Goal: Use online tool/utility

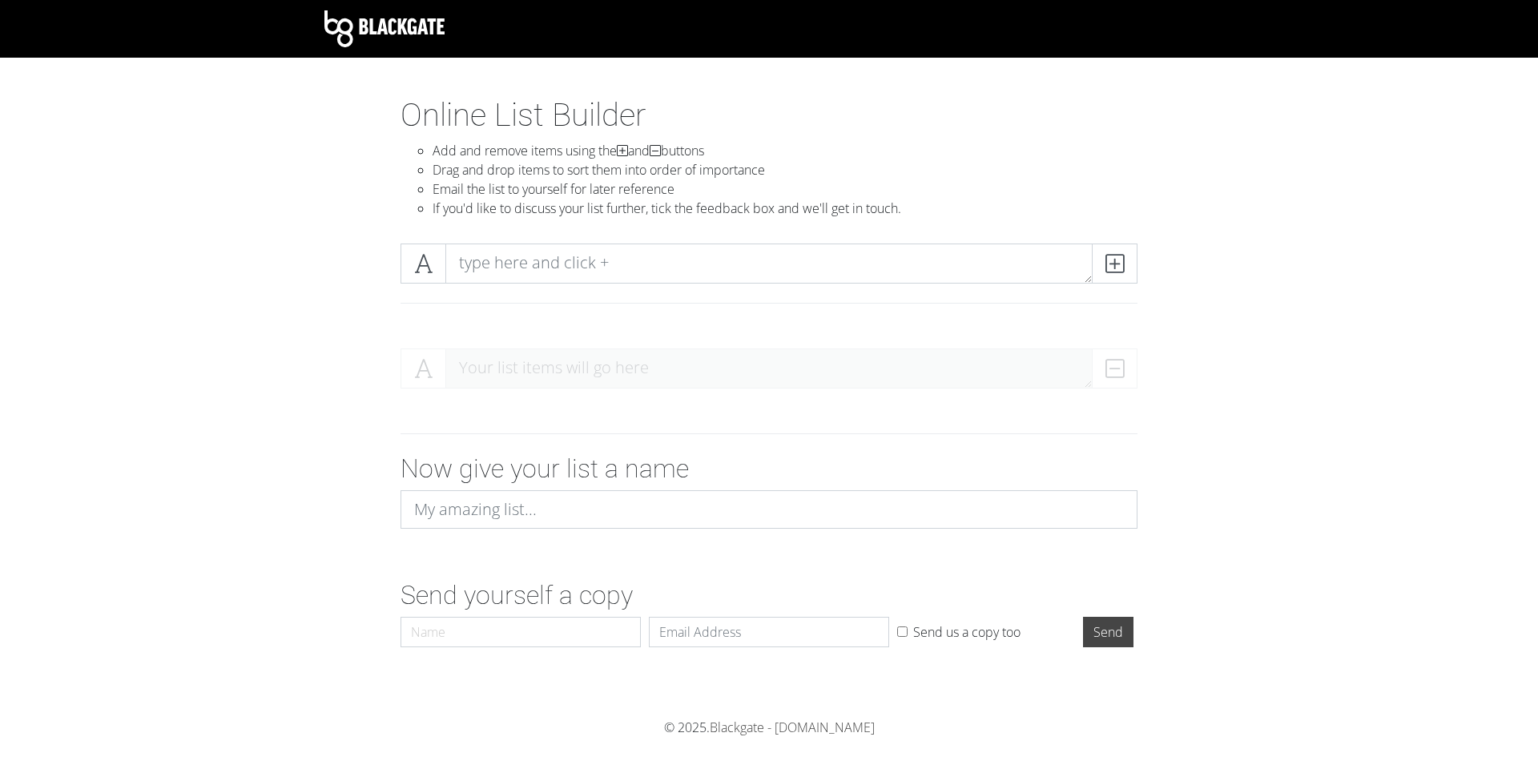
click at [730, 233] on div at bounding box center [768, 283] width 913 height 105
click at [718, 256] on textarea at bounding box center [768, 263] width 647 height 40
type textarea "Conditions identified"
click at [1113, 264] on icon at bounding box center [1114, 263] width 18 height 16
type textarea "CR written"
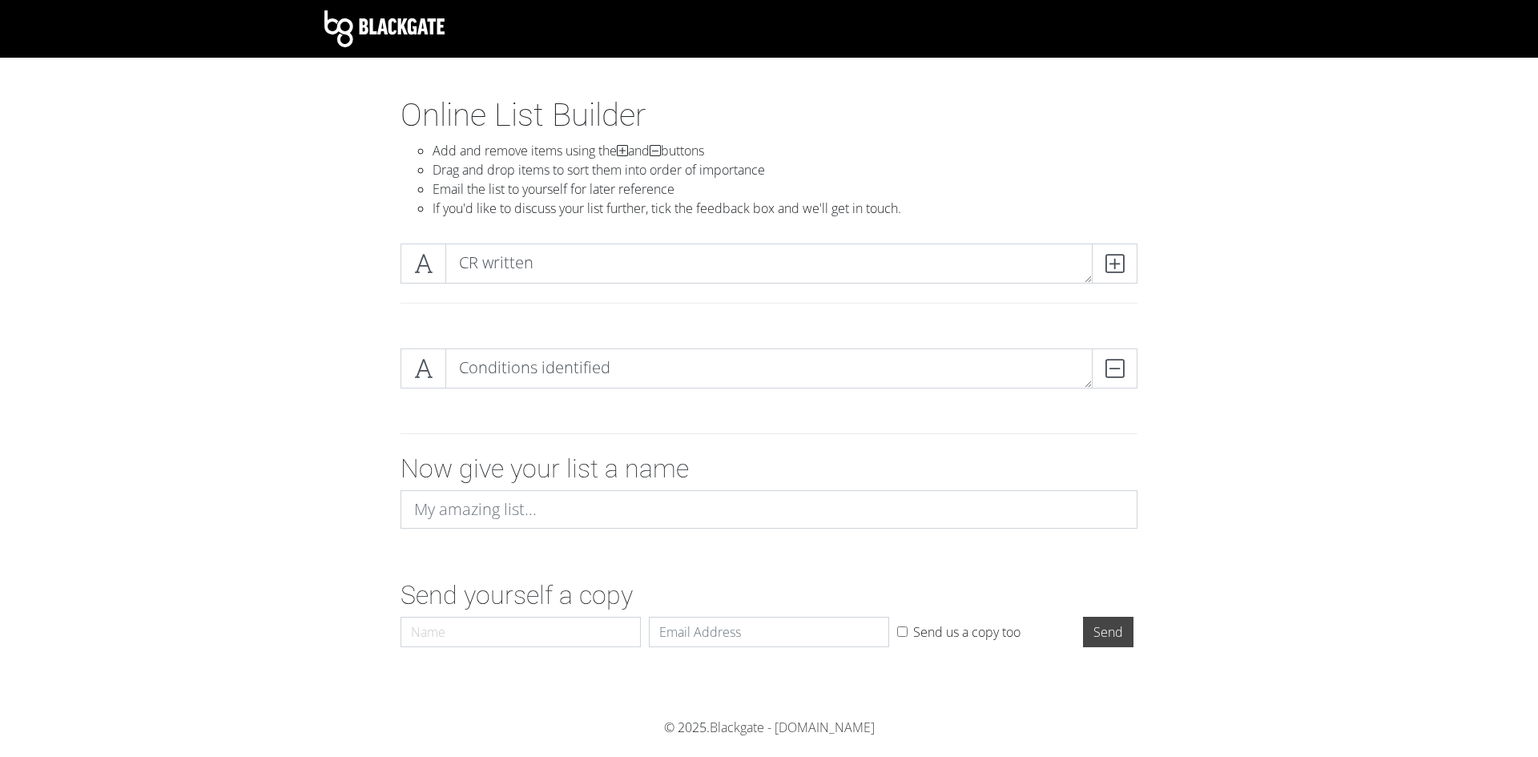
click at [1011, 310] on div at bounding box center [768, 309] width 761 height 26
click at [1120, 257] on icon at bounding box center [1114, 263] width 18 height 16
